Goal: Task Accomplishment & Management: Manage account settings

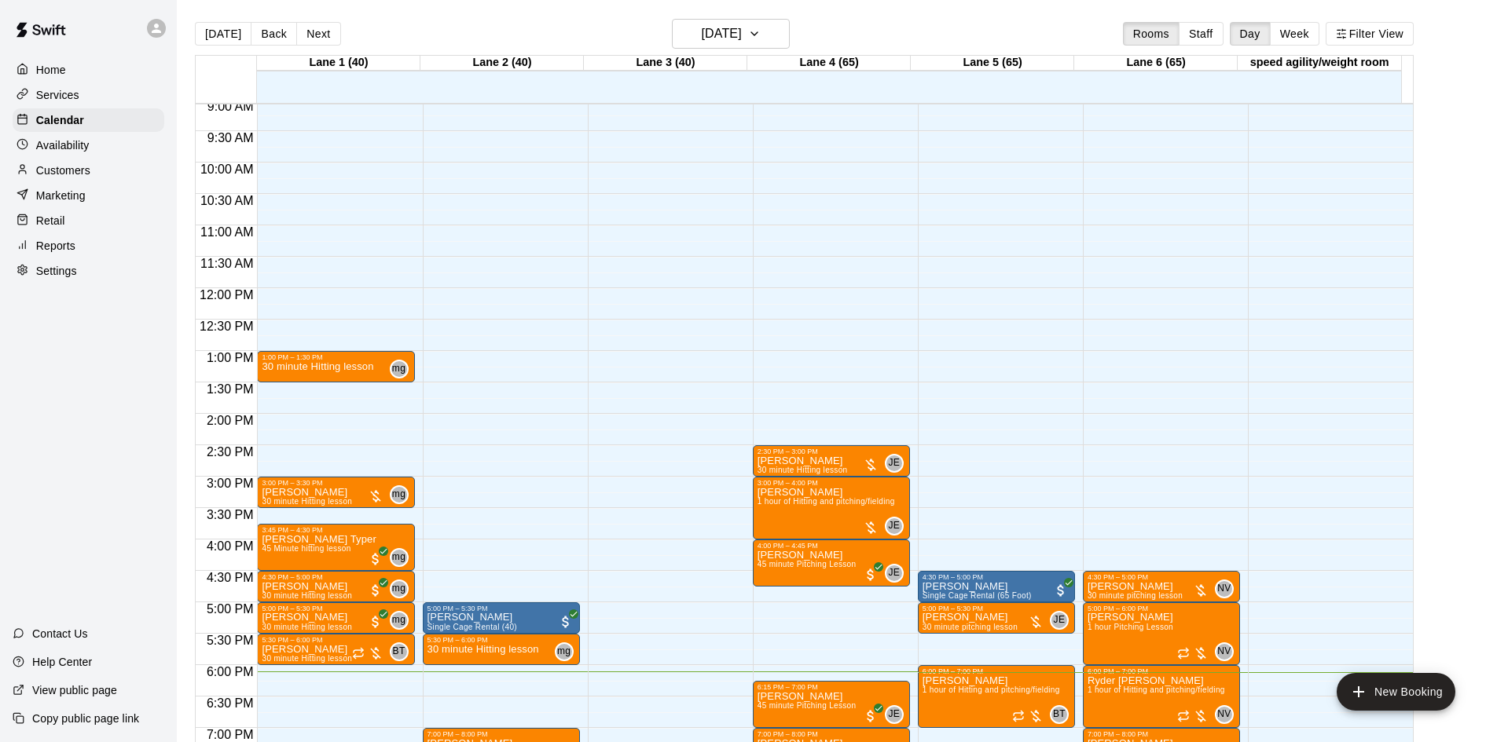
scroll to position [570, 0]
click at [838, 456] on div "2:30 PM – 3:00 PM" at bounding box center [831, 453] width 148 height 8
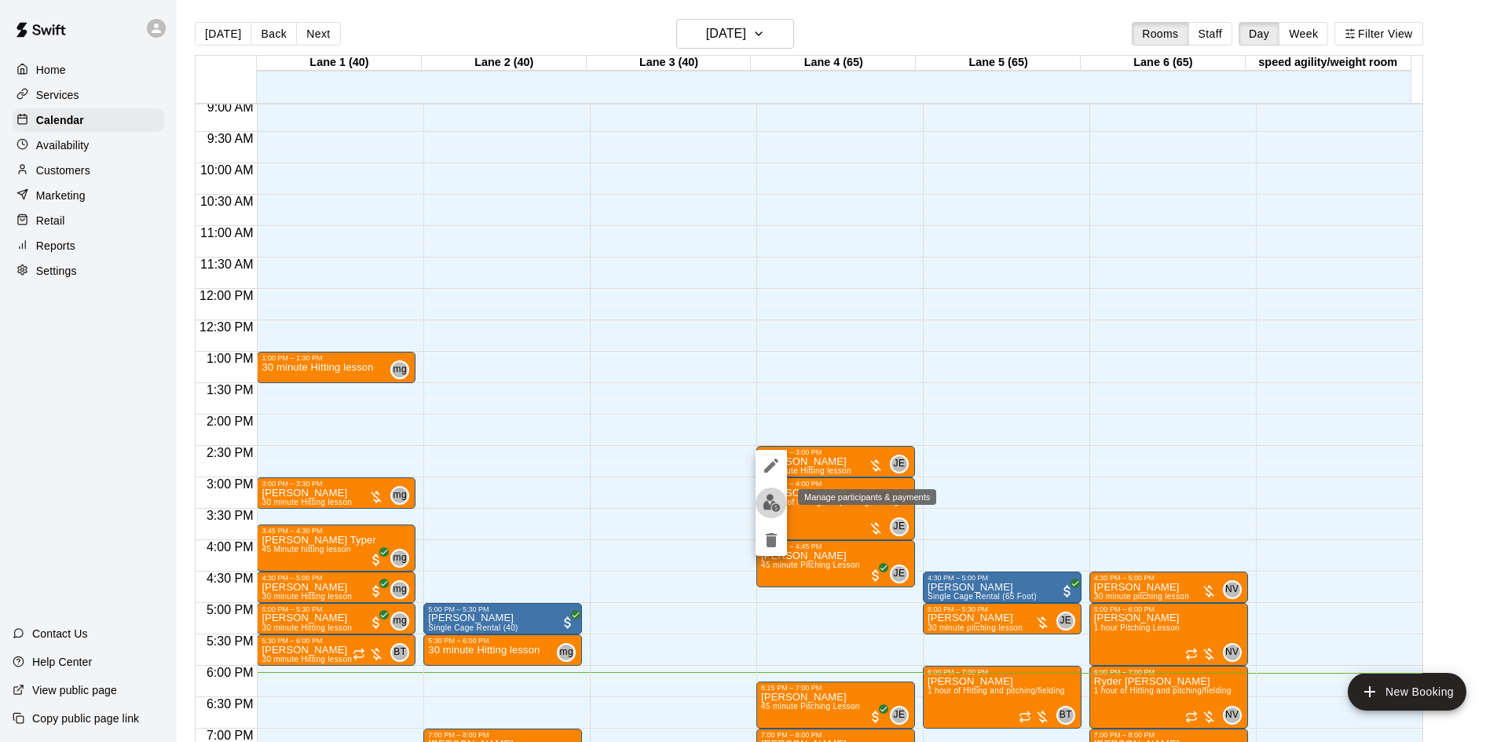
click at [774, 500] on img "edit" at bounding box center [772, 503] width 18 height 18
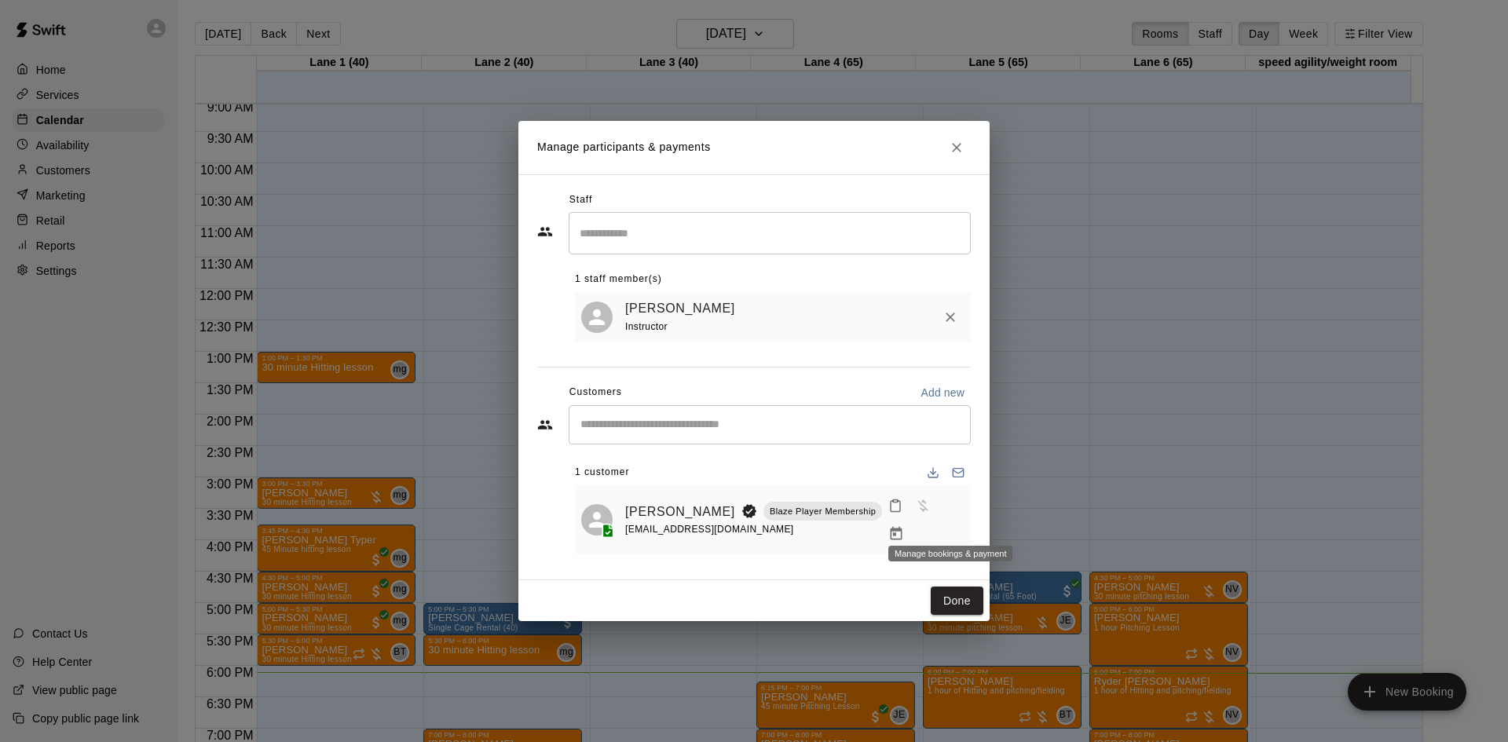
click at [903, 527] on icon "Manage bookings & payment" at bounding box center [897, 533] width 12 height 13
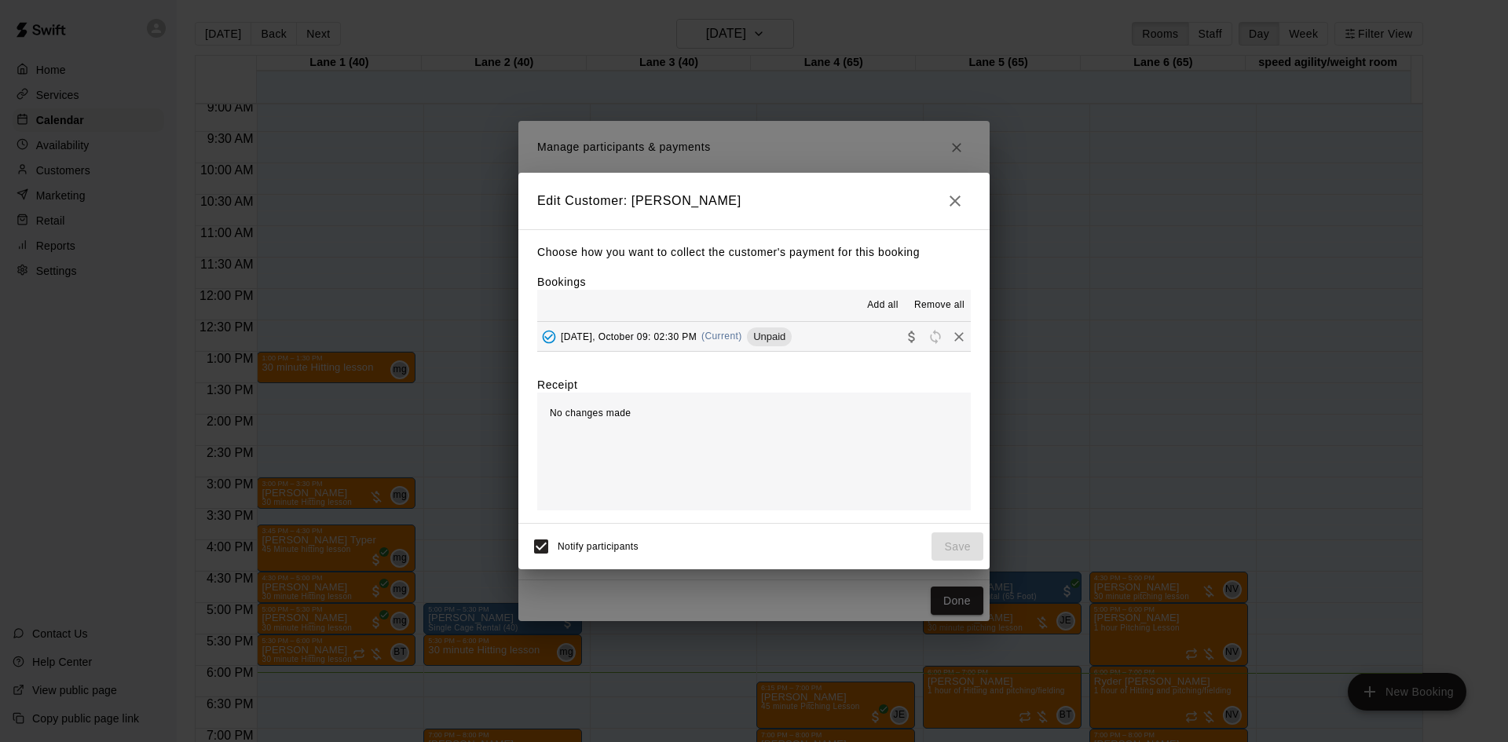
click at [848, 347] on button "[DATE], October 09: 02:30 PM (Current) Unpaid" at bounding box center [754, 336] width 434 height 29
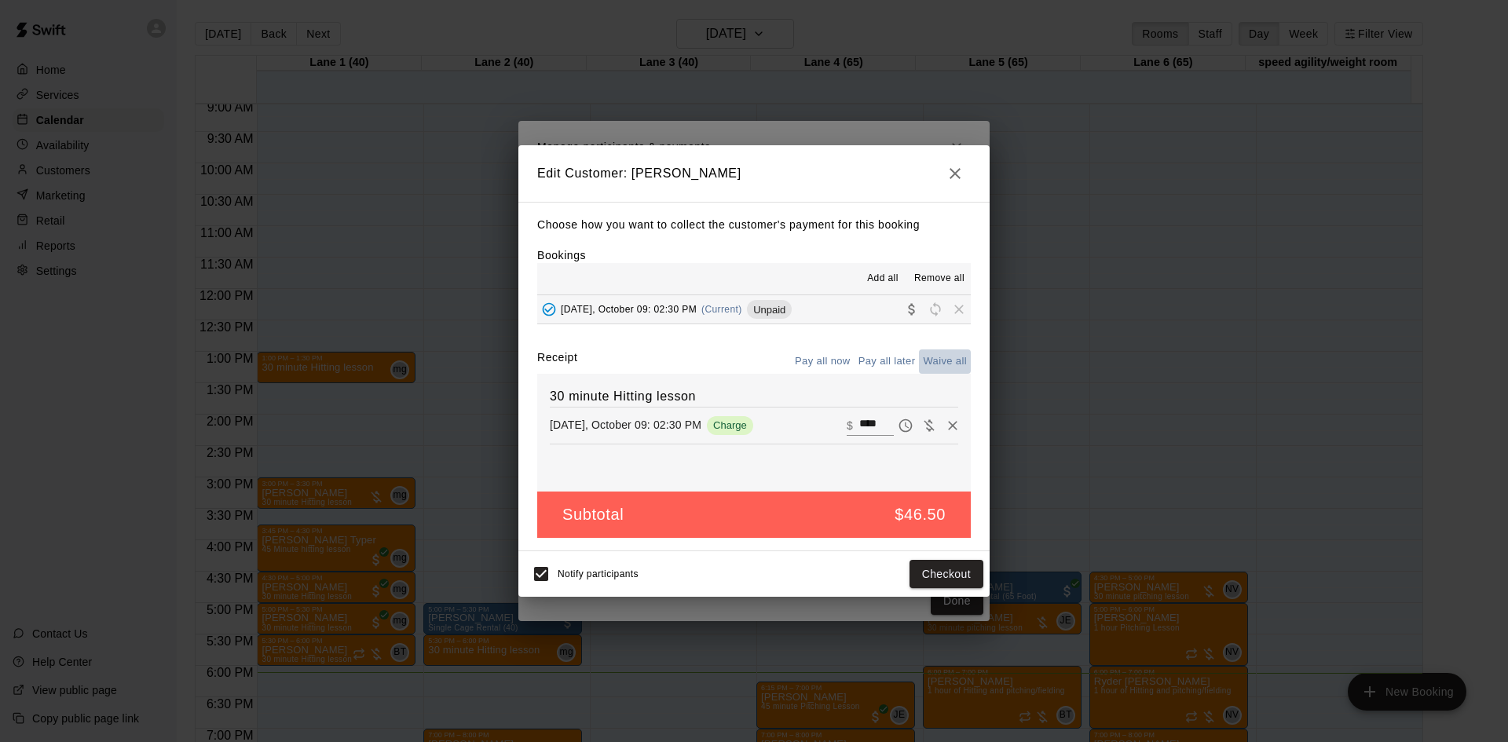
click at [929, 359] on button "Waive all" at bounding box center [945, 362] width 52 height 24
type input "*"
click at [964, 566] on button "Save" at bounding box center [958, 574] width 52 height 29
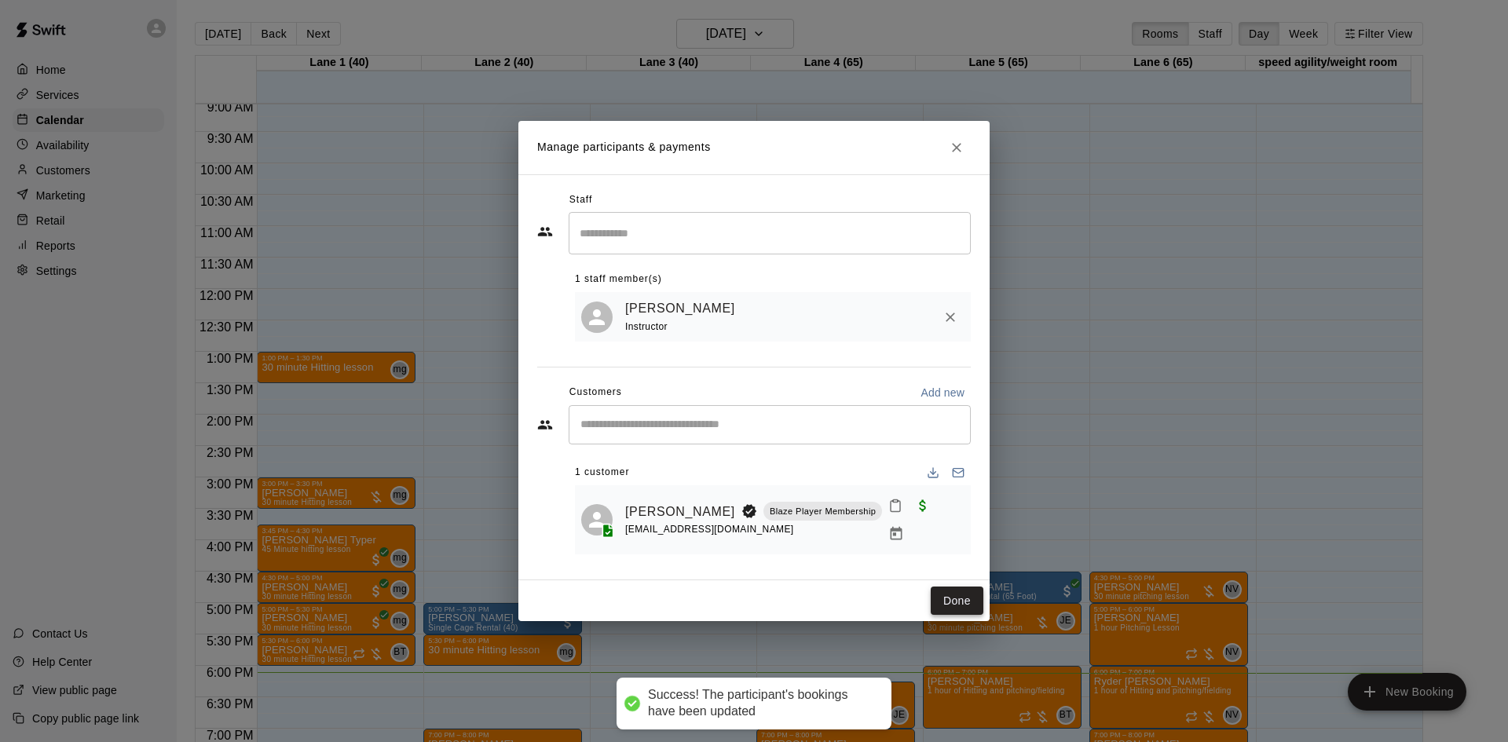
click at [946, 587] on button "Done" at bounding box center [957, 601] width 53 height 29
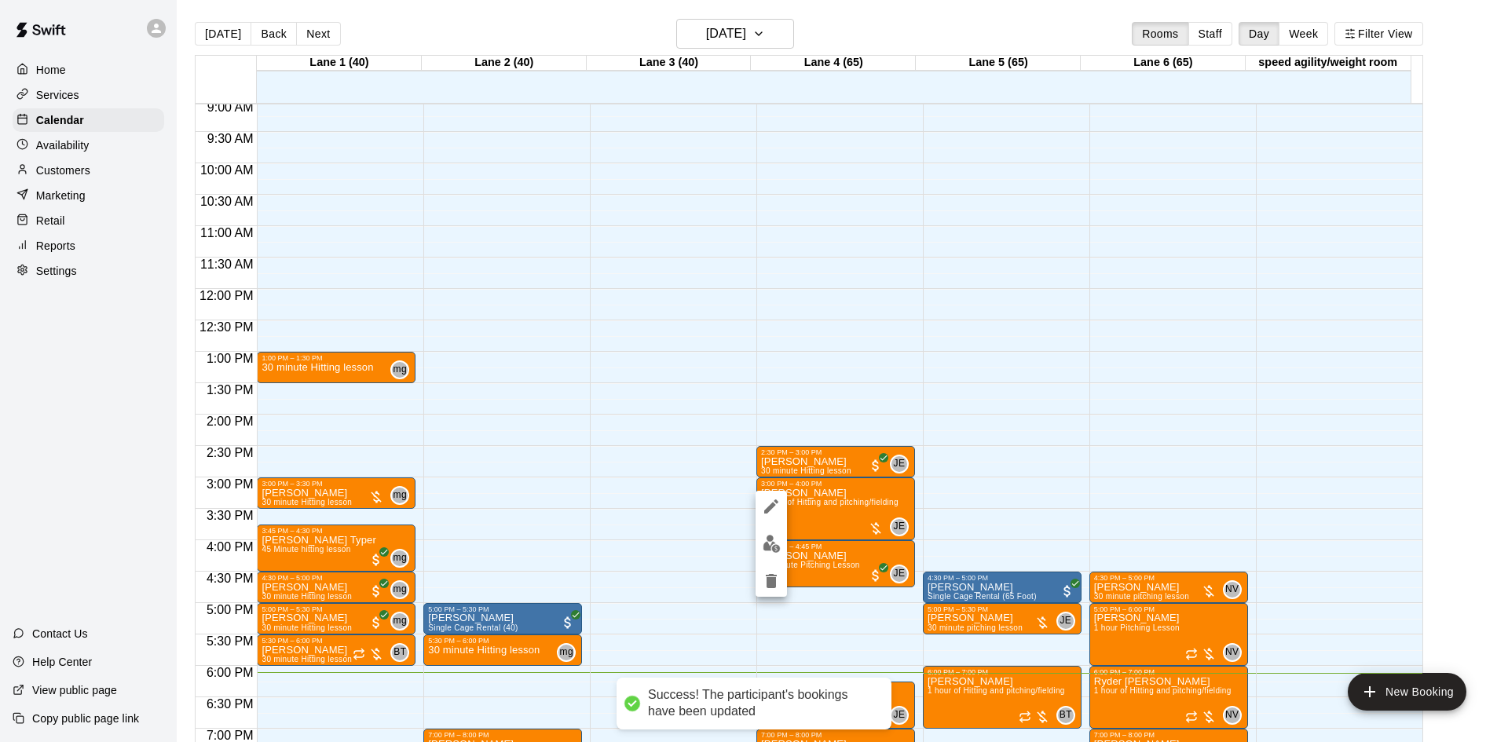
click at [768, 546] on img "edit" at bounding box center [772, 544] width 18 height 18
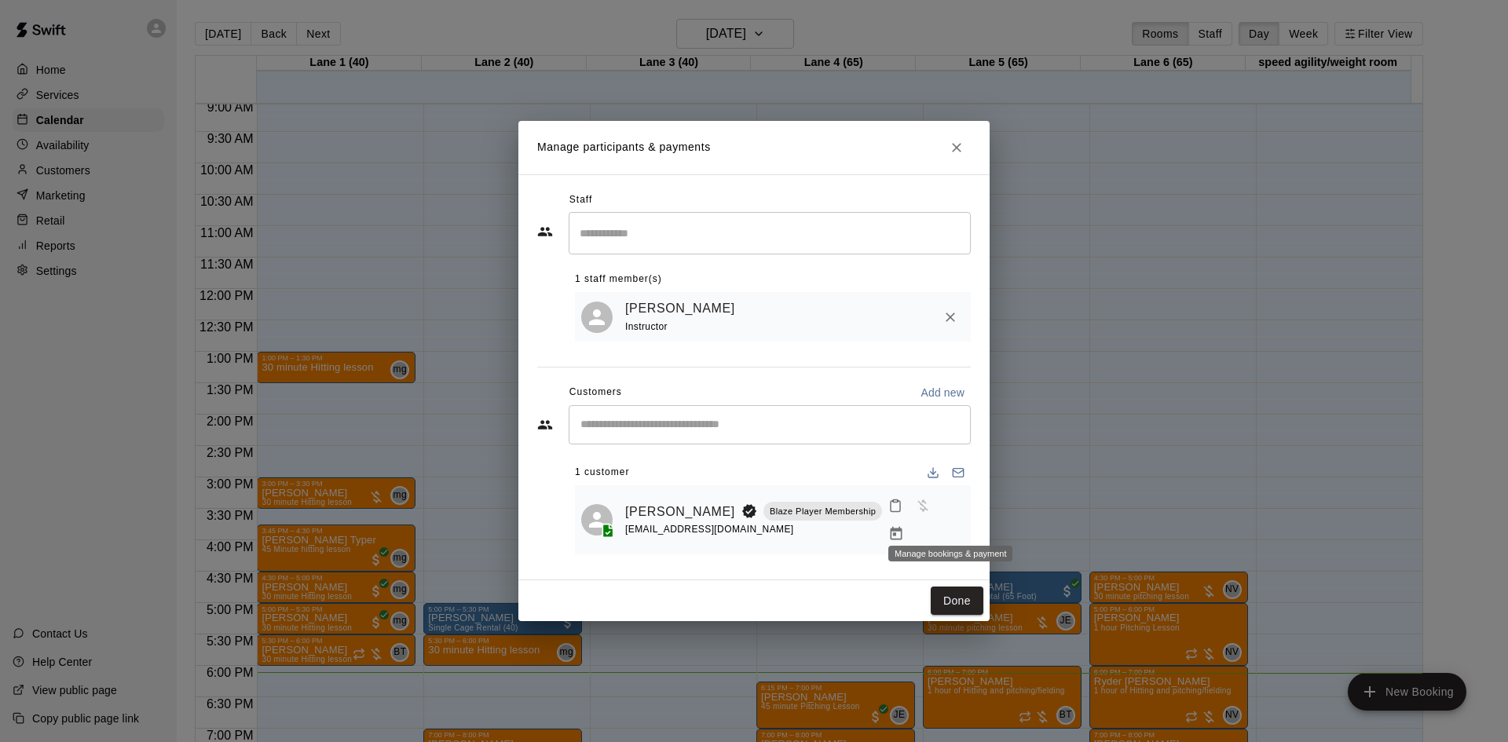
click at [903, 527] on icon "Manage bookings & payment" at bounding box center [897, 533] width 12 height 13
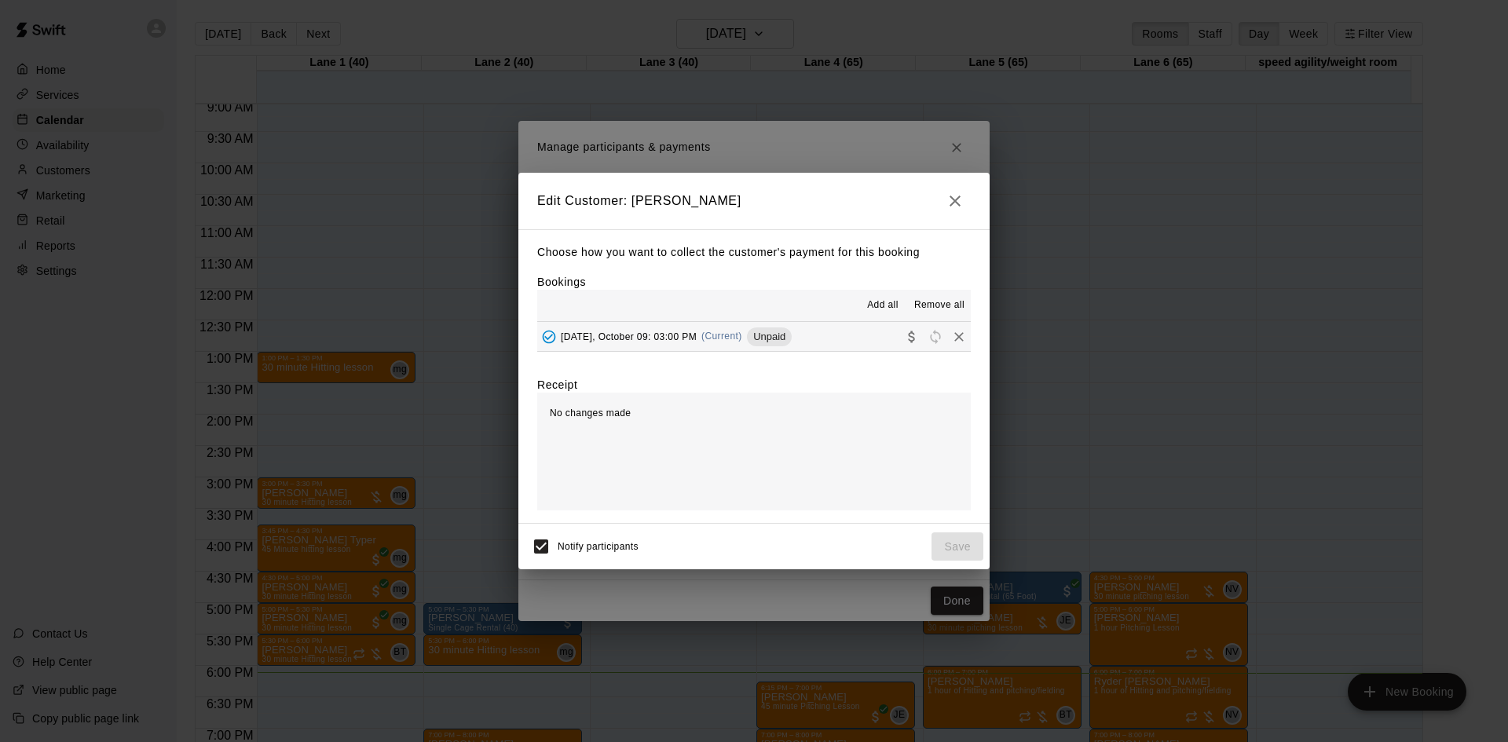
click at [859, 340] on button "[DATE], October 09: 03:00 PM (Current) Unpaid" at bounding box center [754, 336] width 434 height 29
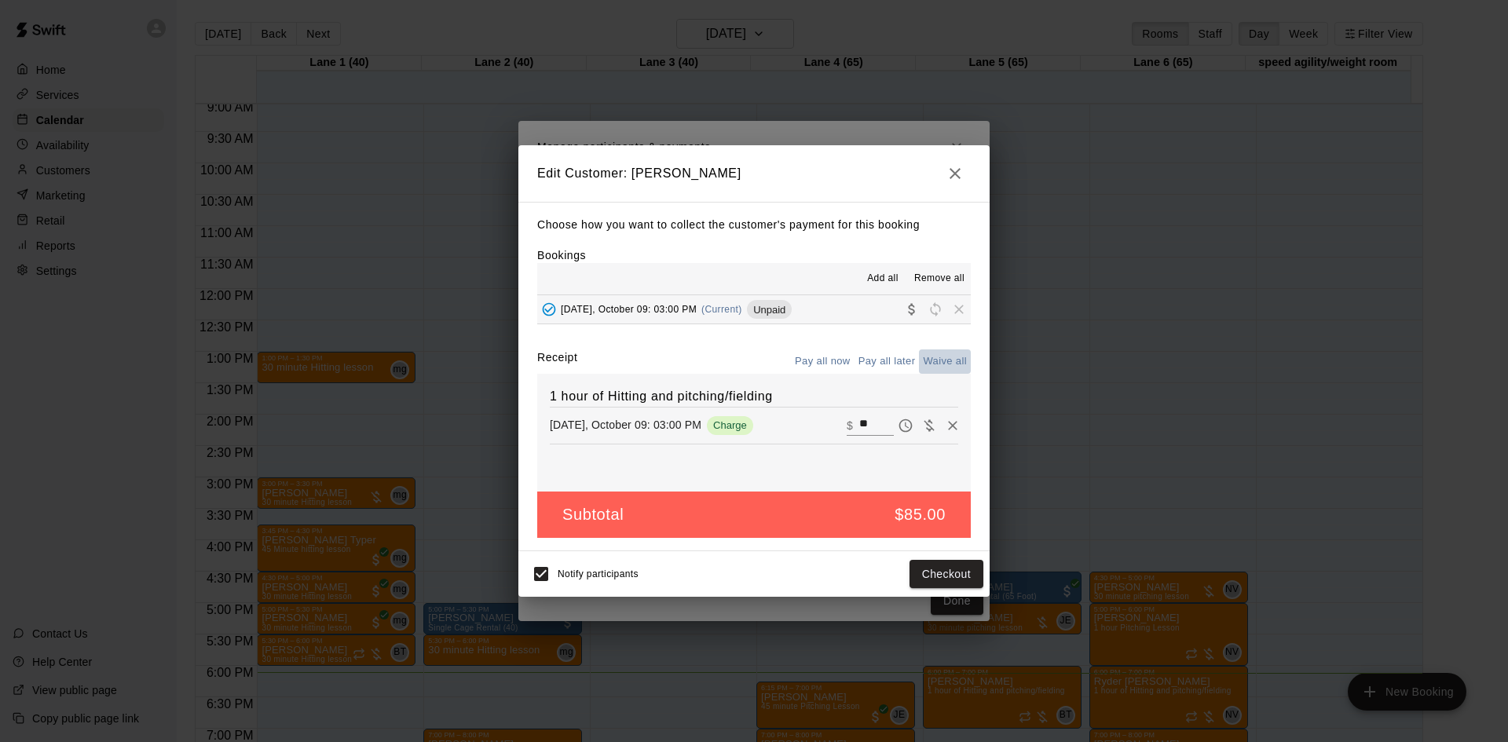
click at [947, 363] on button "Waive all" at bounding box center [945, 362] width 52 height 24
type input "*"
click at [955, 574] on button "Save" at bounding box center [958, 574] width 52 height 29
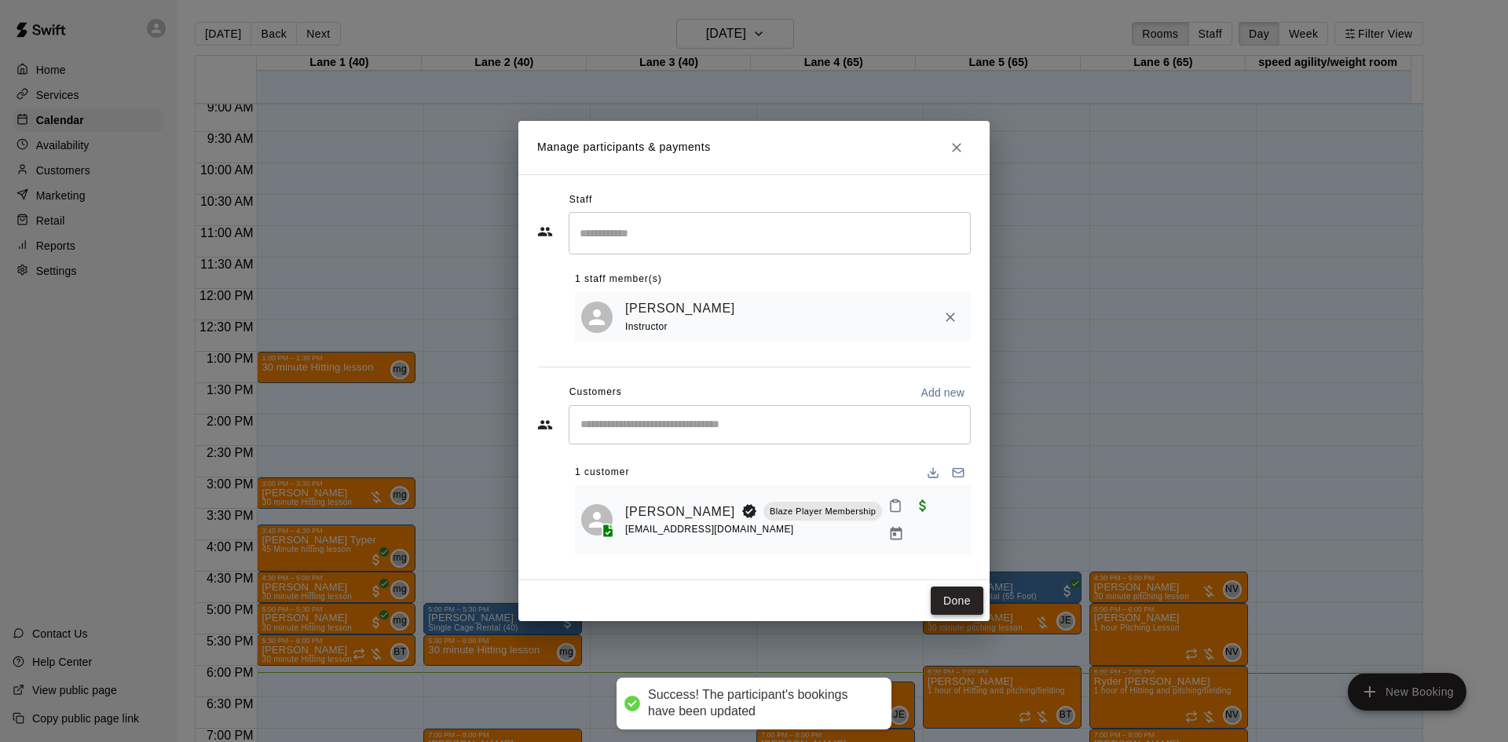
click at [948, 598] on button "Done" at bounding box center [957, 601] width 53 height 29
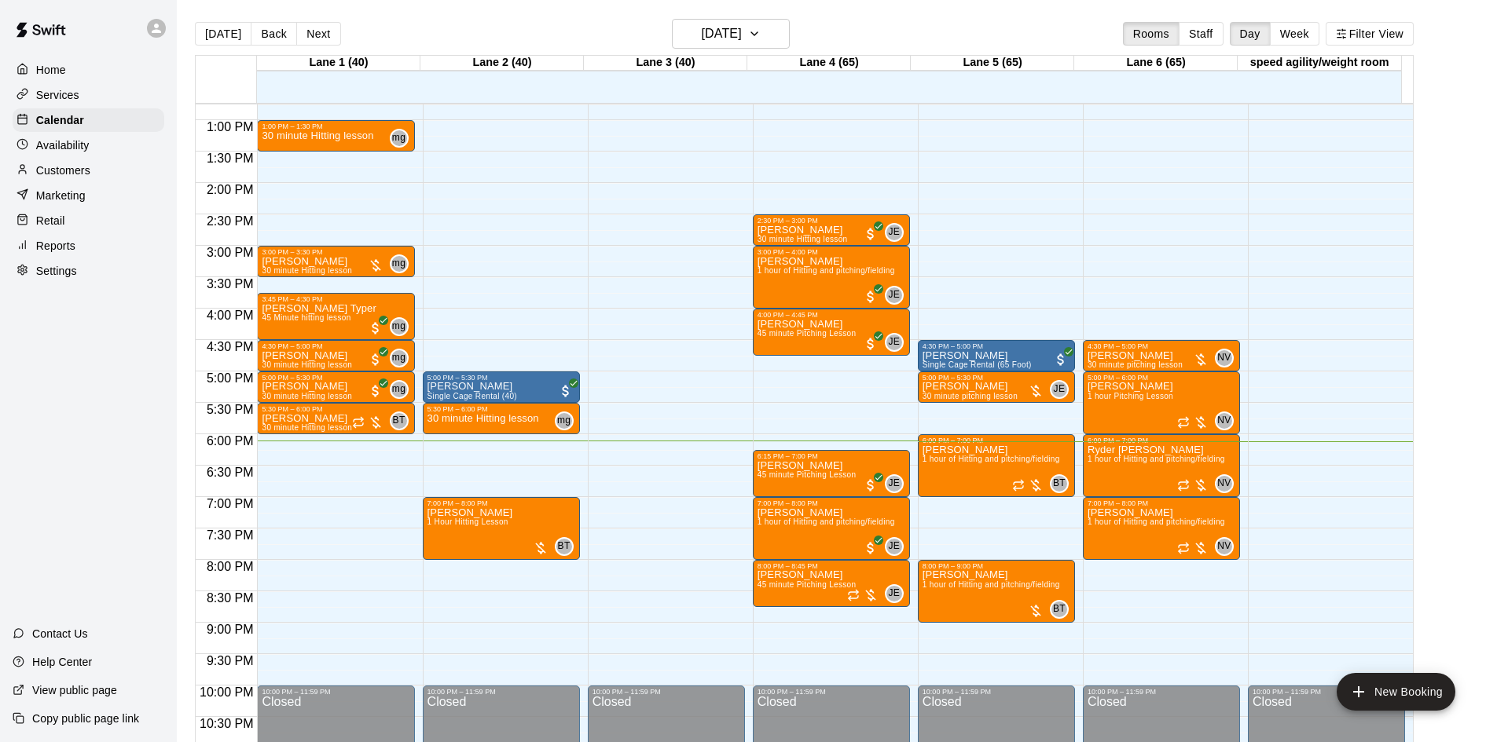
scroll to position [805, 0]
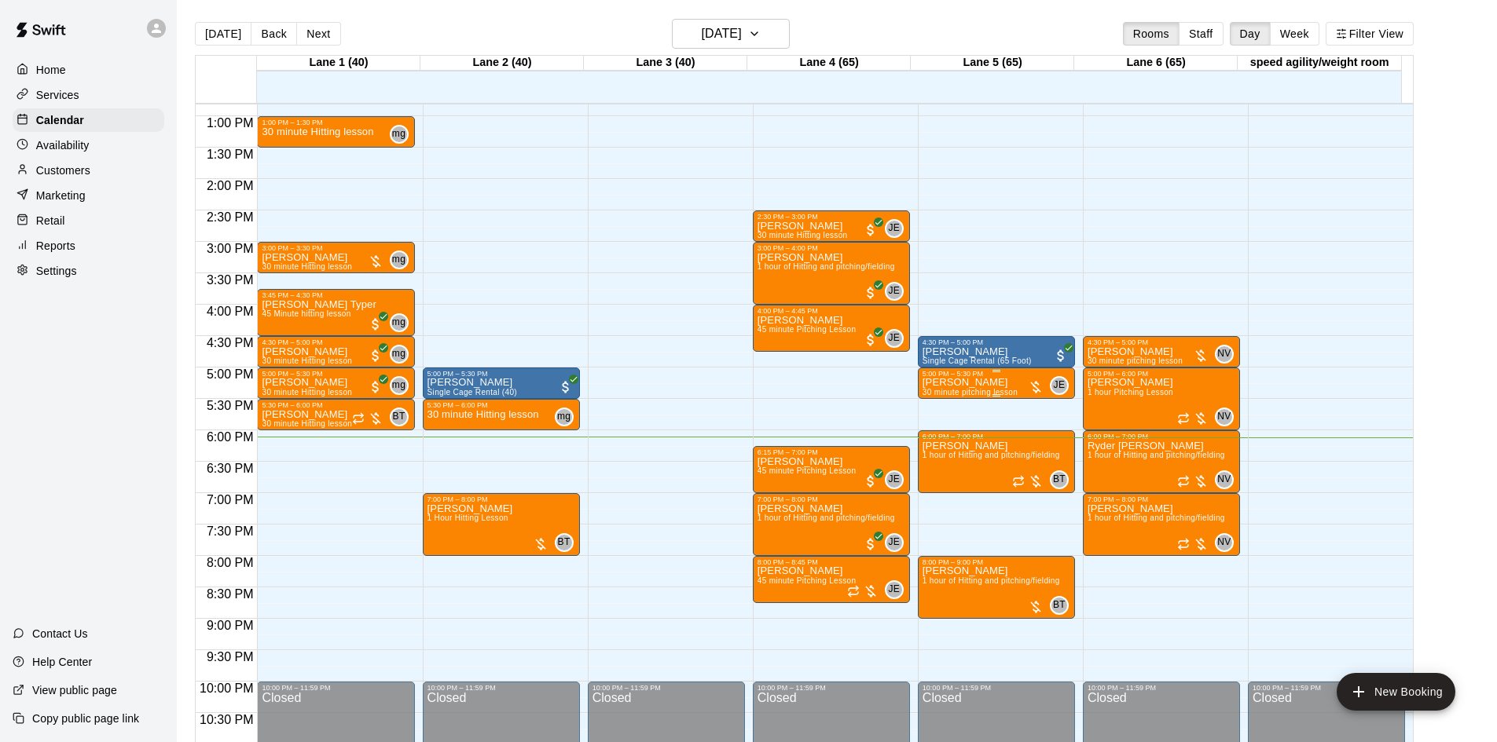
click at [978, 383] on p "[PERSON_NAME]" at bounding box center [969, 383] width 95 height 0
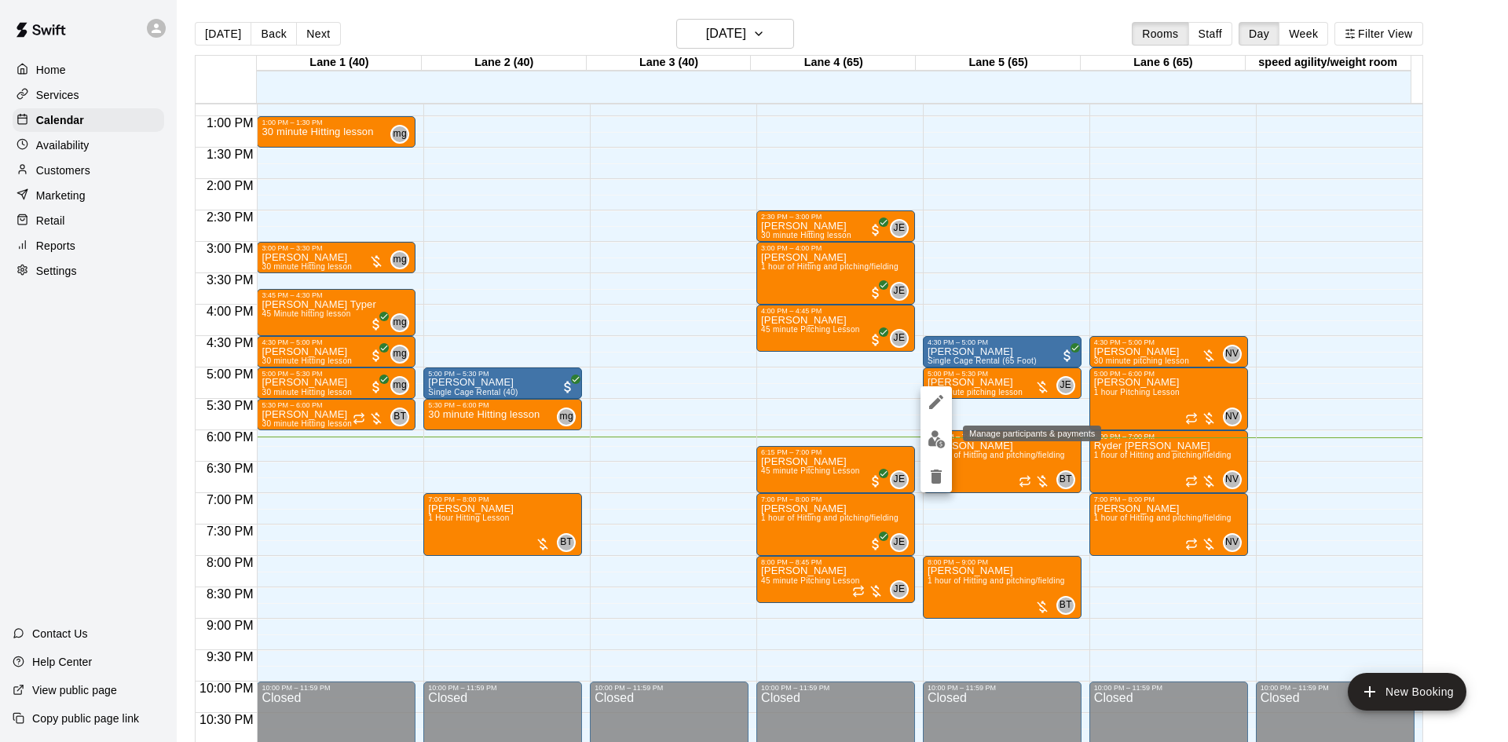
click at [938, 445] on img "edit" at bounding box center [937, 440] width 18 height 18
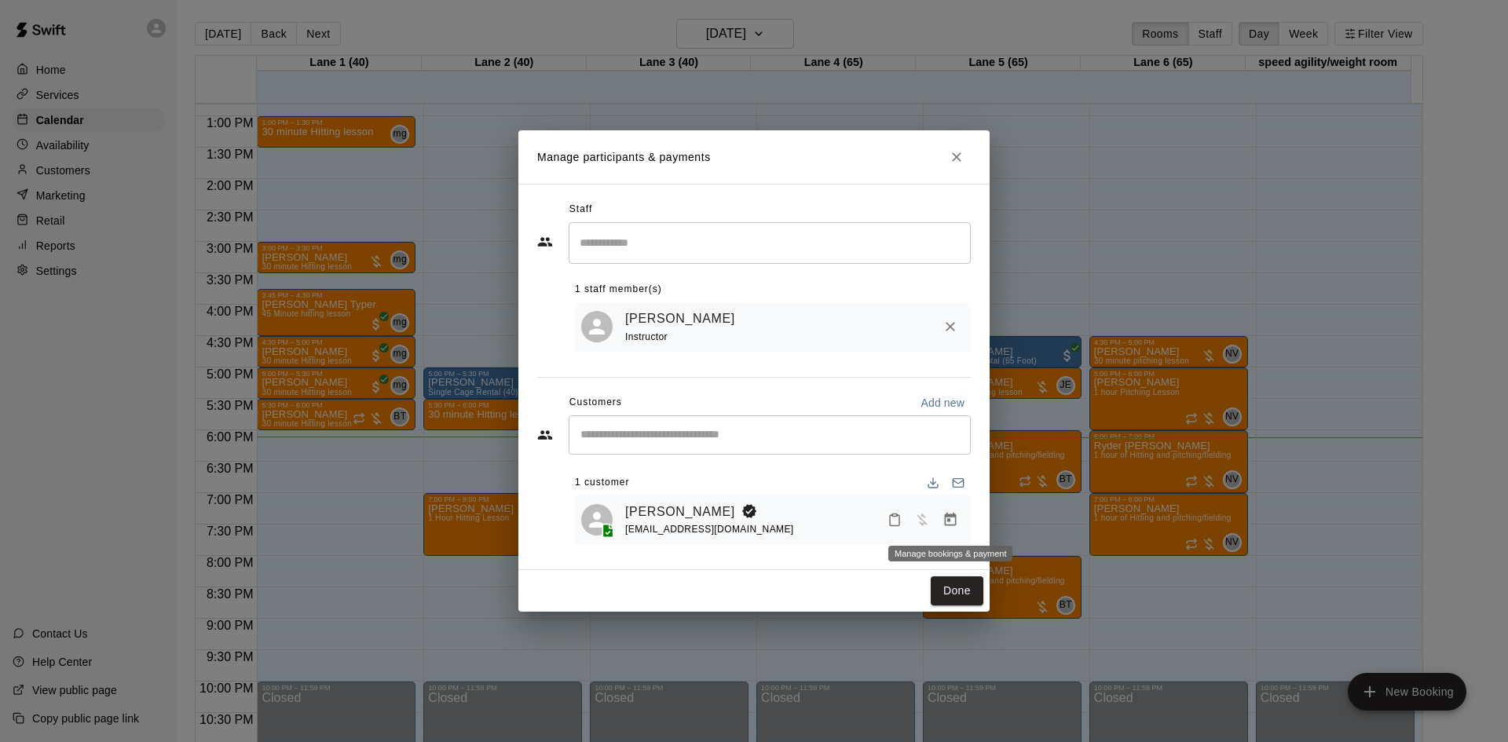
click at [943, 519] on icon "Manage bookings & payment" at bounding box center [951, 520] width 16 height 16
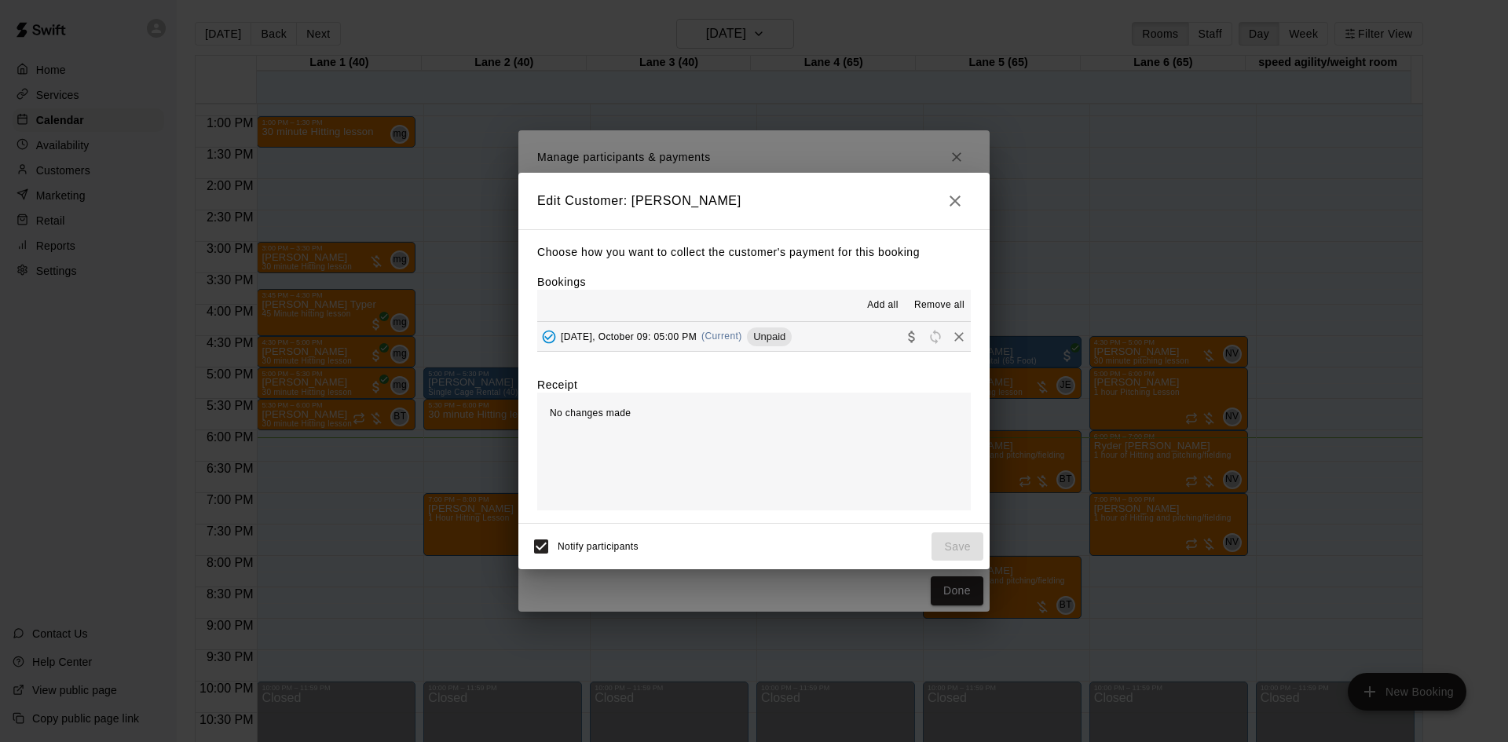
click at [855, 335] on button "[DATE], October 09: 05:00 PM (Current) Unpaid" at bounding box center [754, 336] width 434 height 29
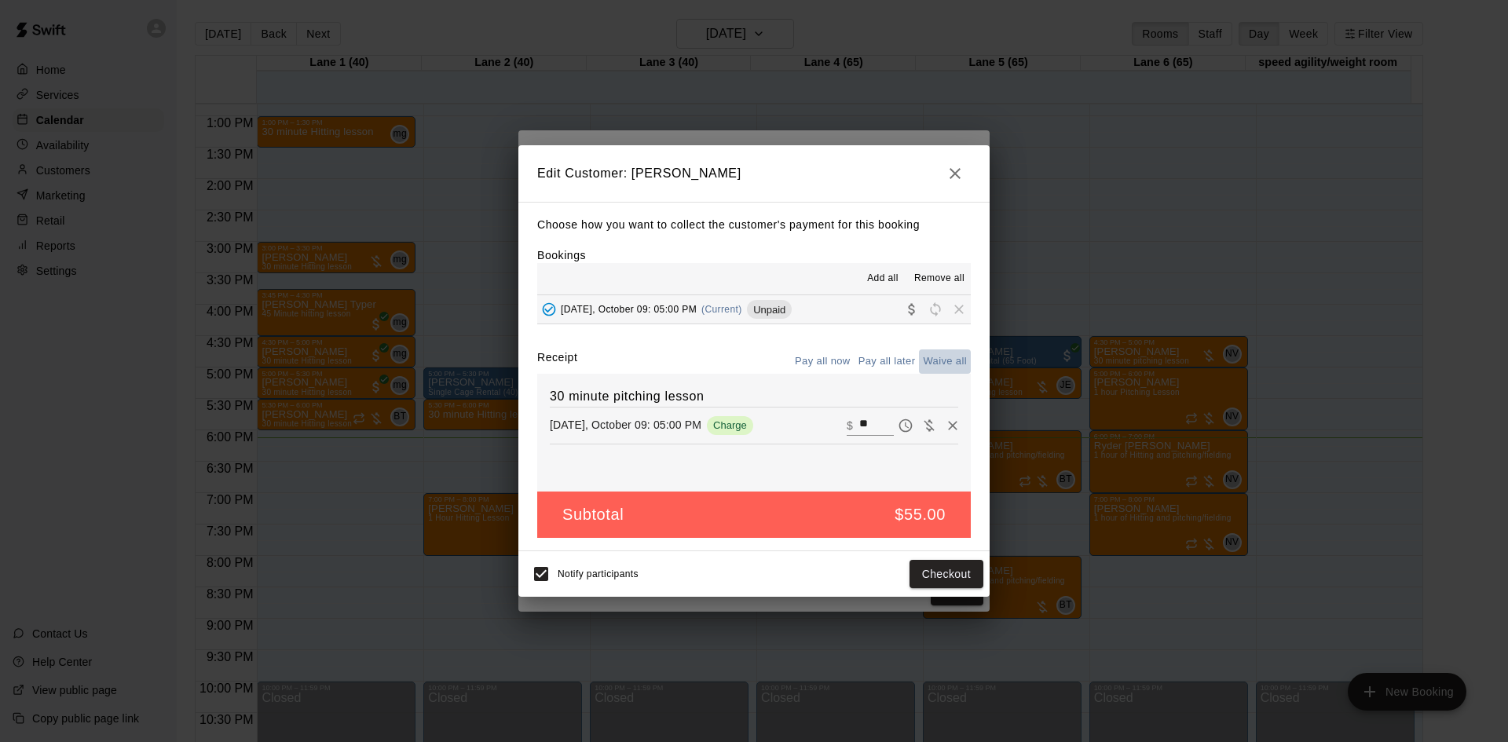
click at [936, 356] on button "Waive all" at bounding box center [945, 362] width 52 height 24
type input "*"
click at [945, 569] on button "Save" at bounding box center [958, 574] width 52 height 29
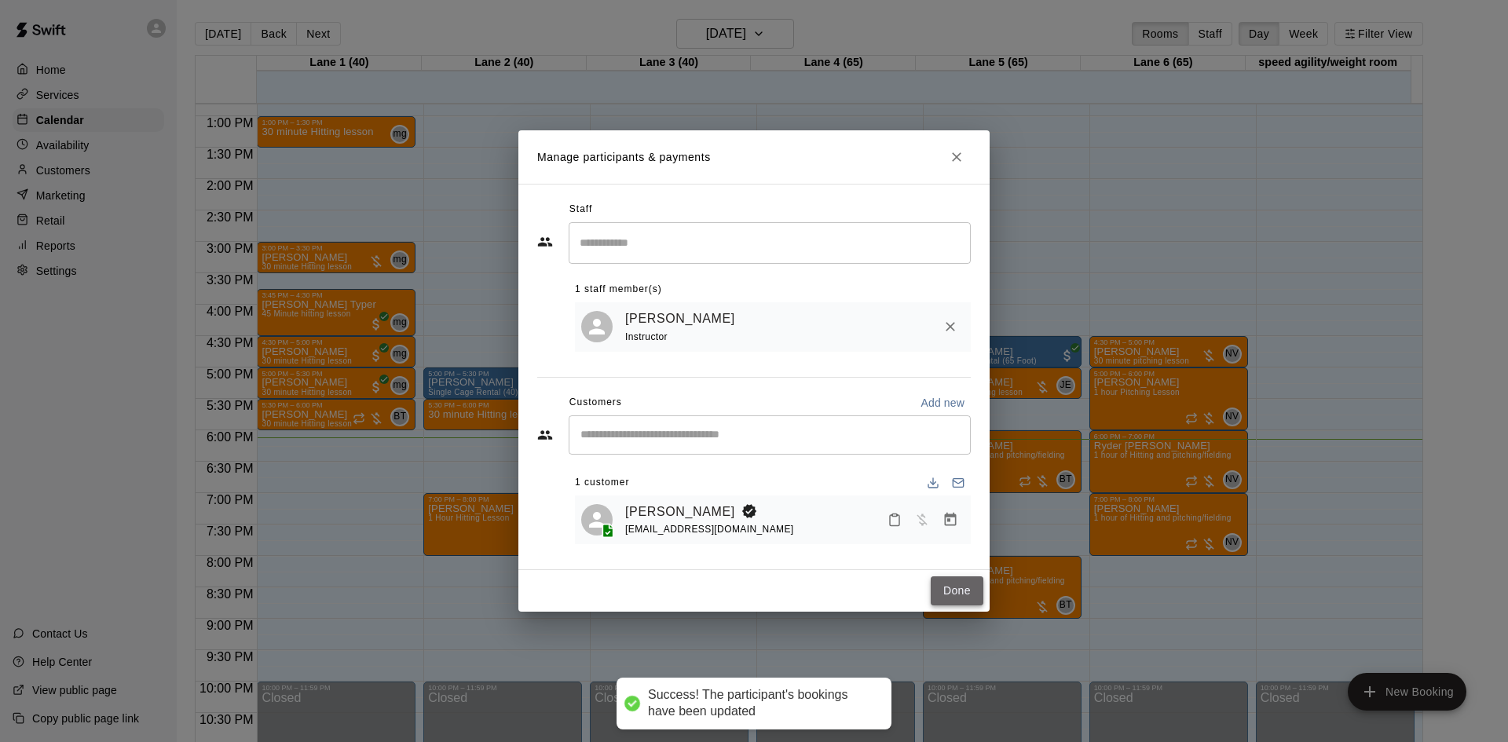
click at [965, 591] on button "Done" at bounding box center [957, 591] width 53 height 29
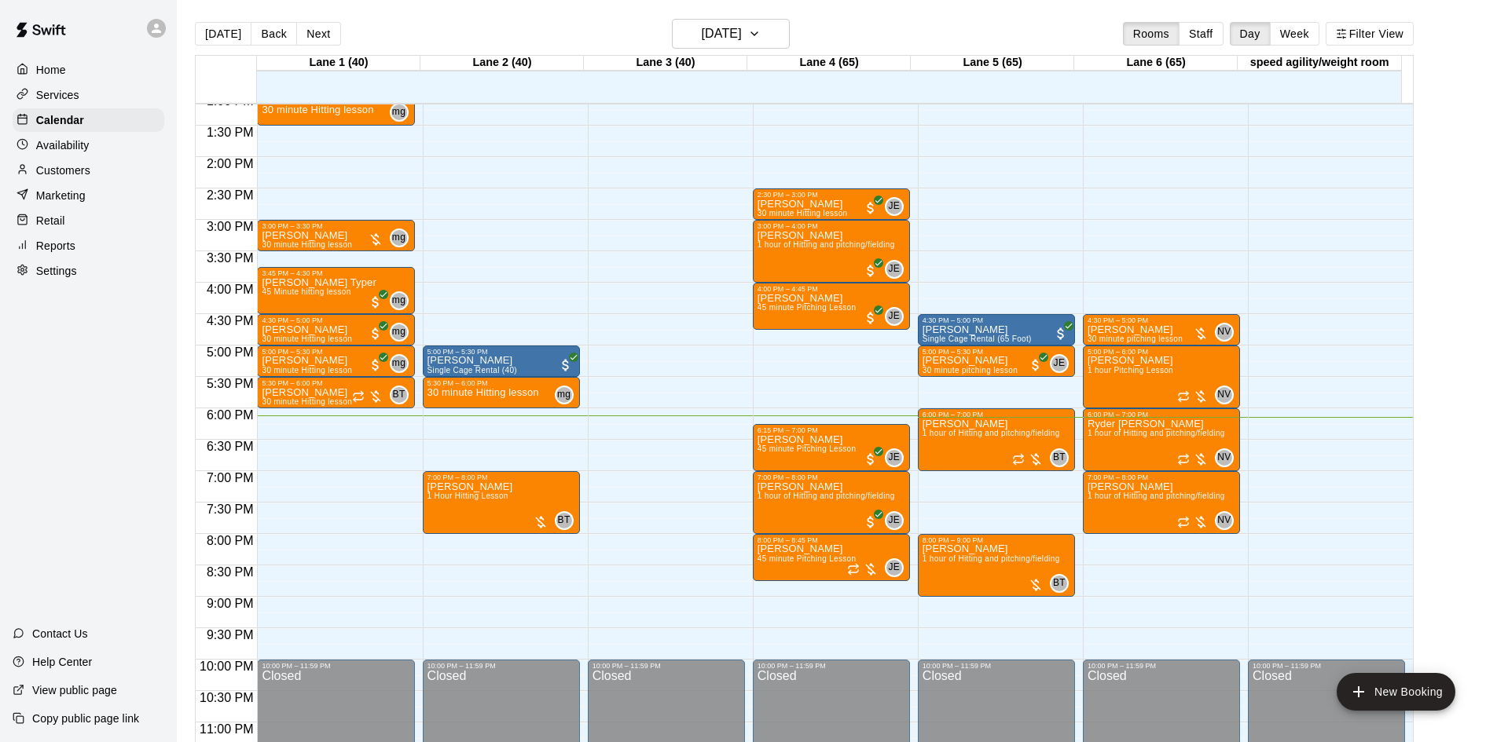
scroll to position [854, 0]
